Goal: Find specific page/section: Find specific page/section

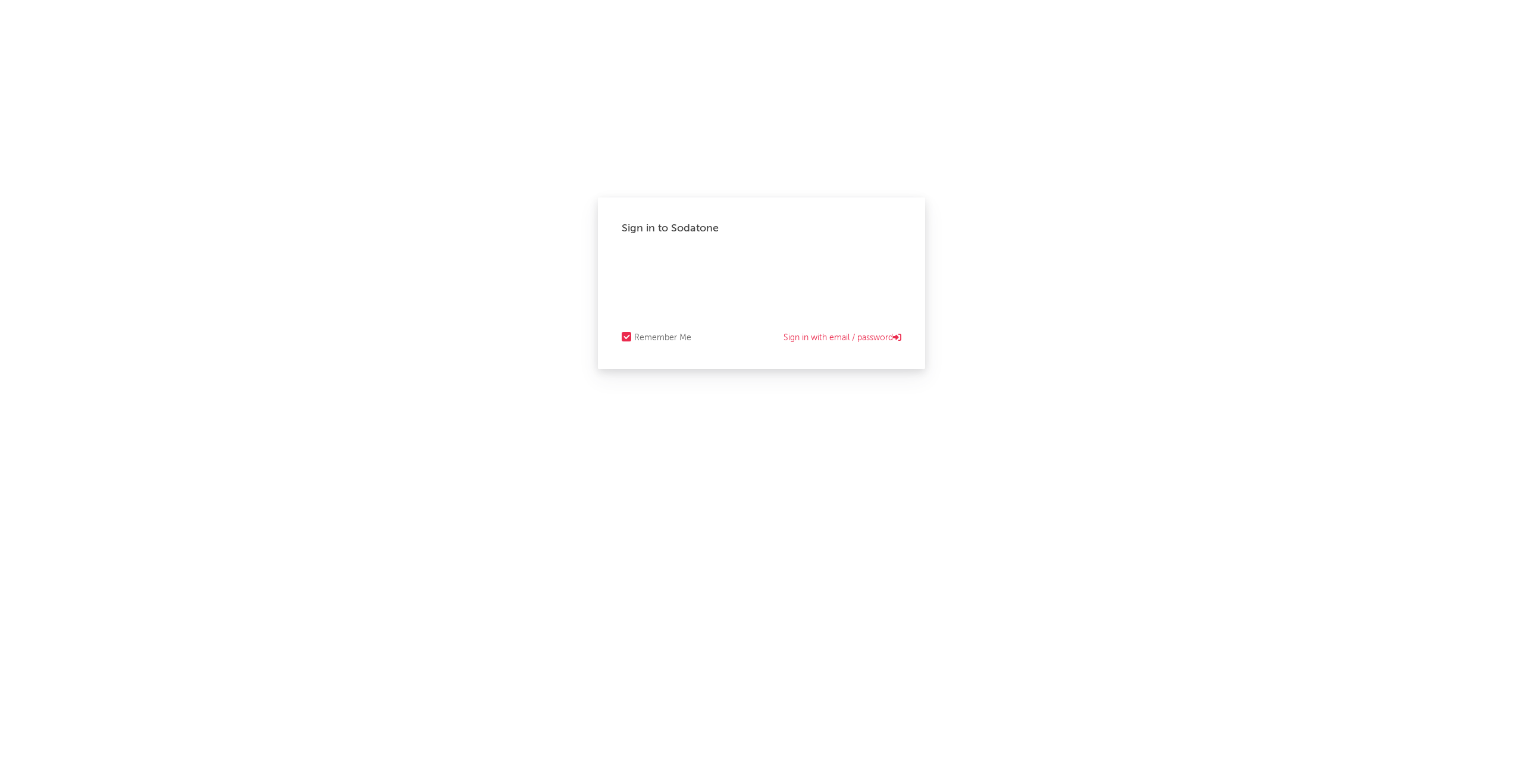
select select "warner_chappell"
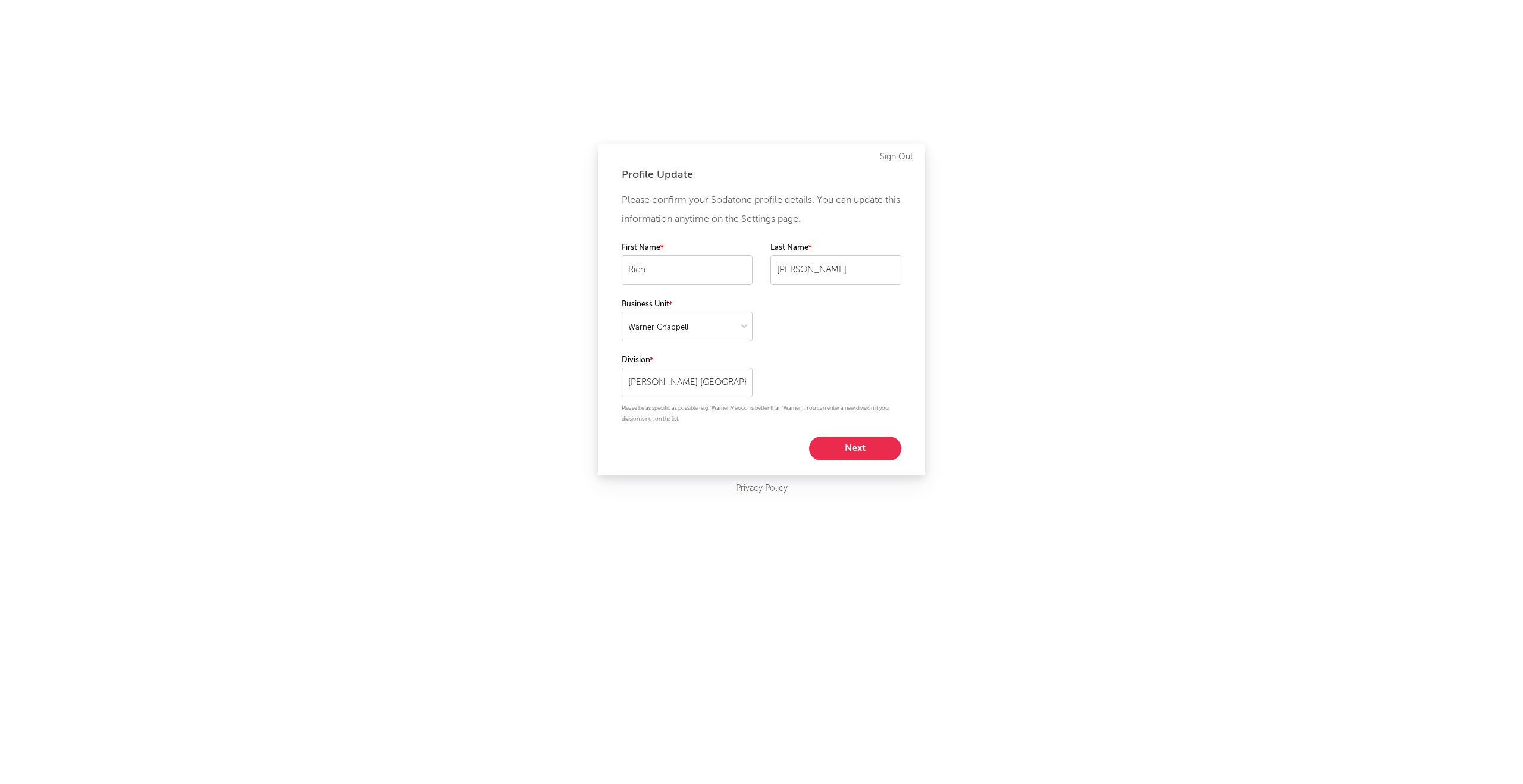
click at [863, 451] on button "Next" at bounding box center [855, 449] width 92 height 24
select select "other"
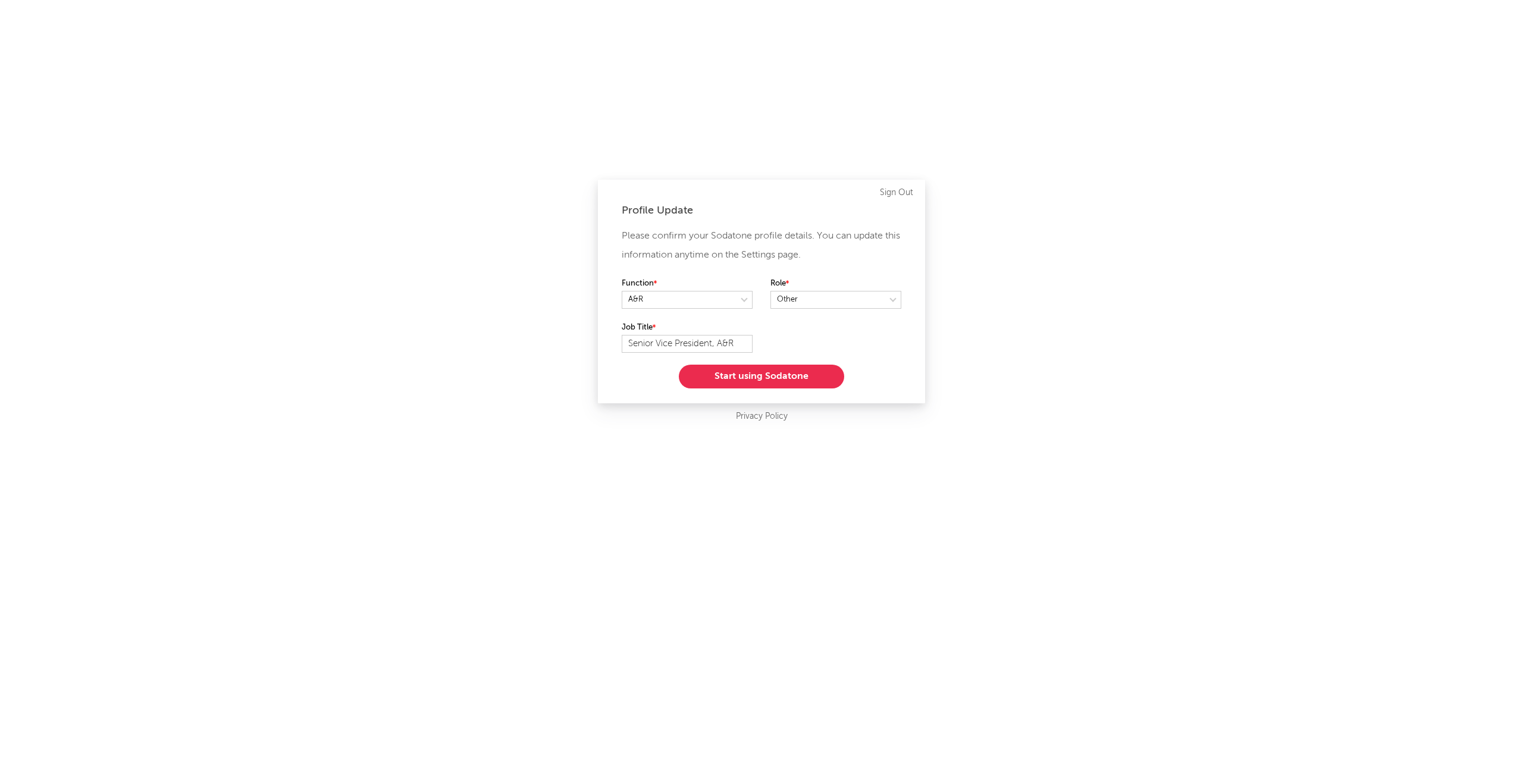
click at [773, 382] on button "Start using Sodatone" at bounding box center [761, 377] width 165 height 24
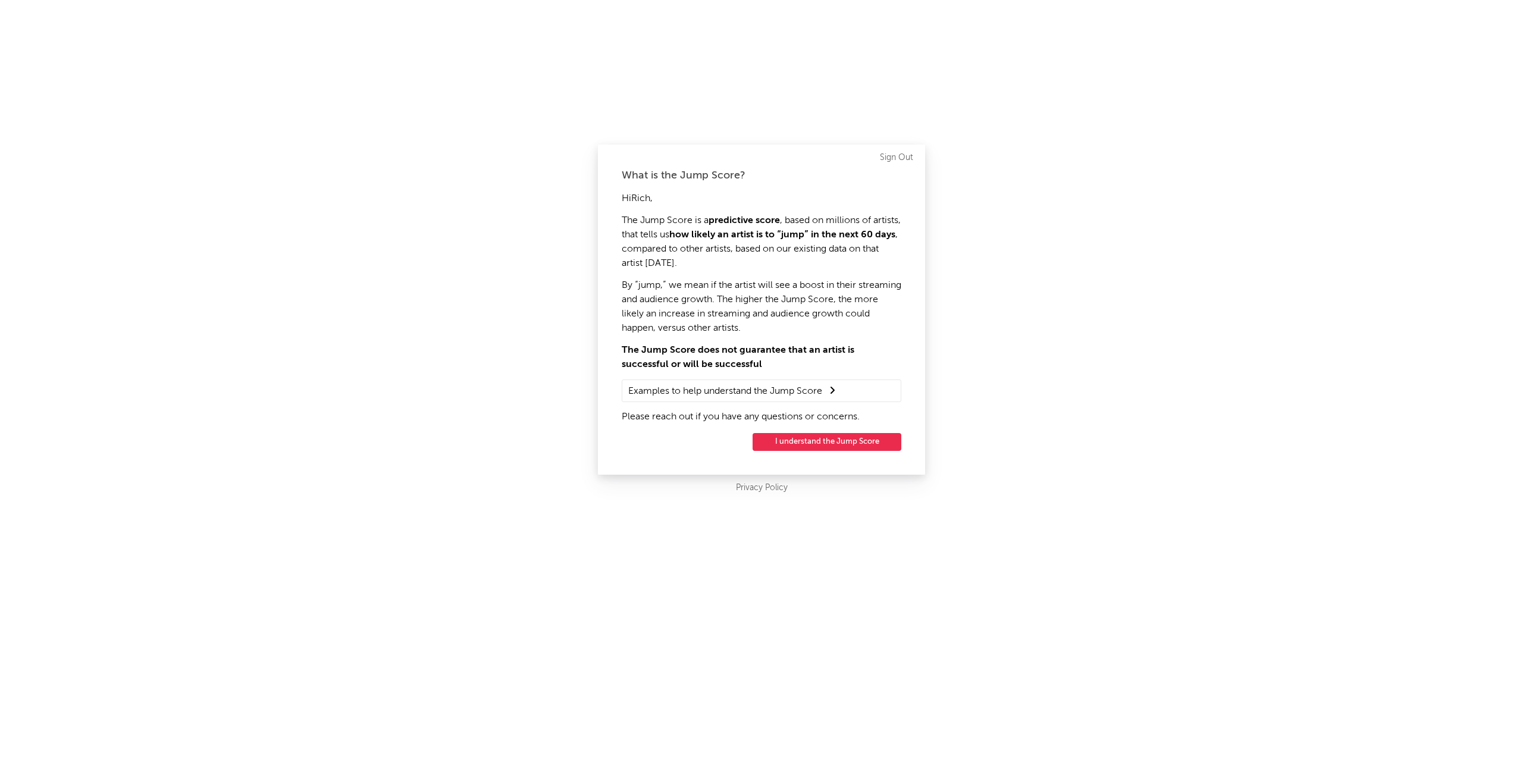
click at [825, 439] on button "I understand the Jump Score" at bounding box center [827, 442] width 149 height 18
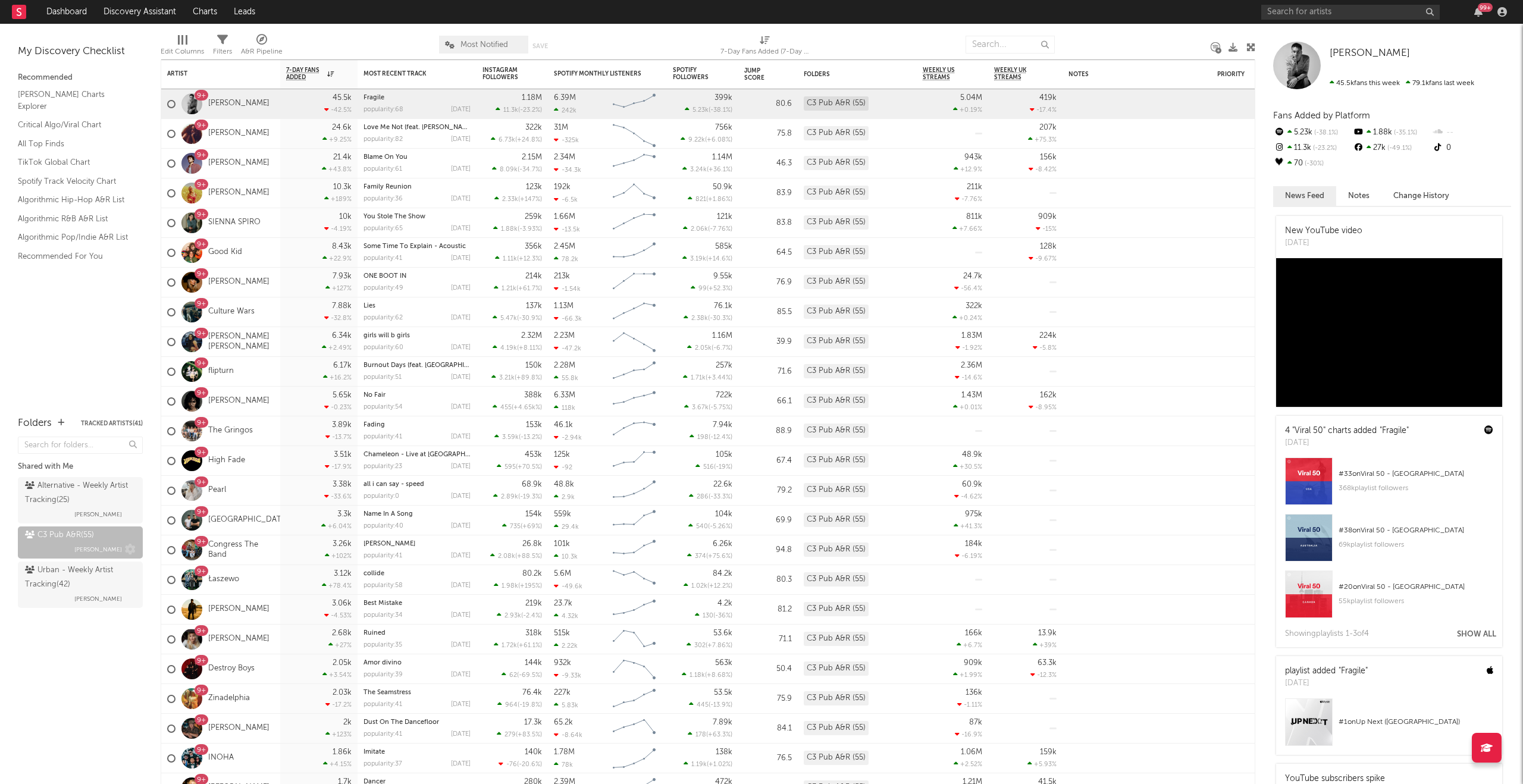
click at [71, 535] on div "C3 Pub A&R ( 55 )" at bounding box center [59, 535] width 69 height 14
